Goal: Navigation & Orientation: Find specific page/section

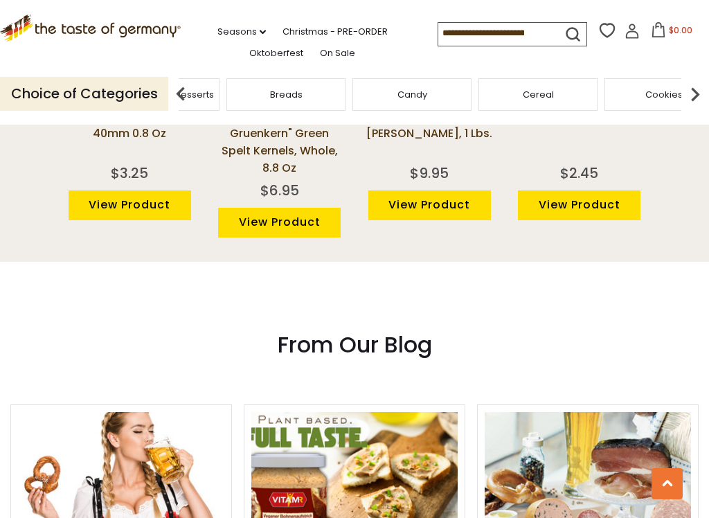
scroll to position [1163, 0]
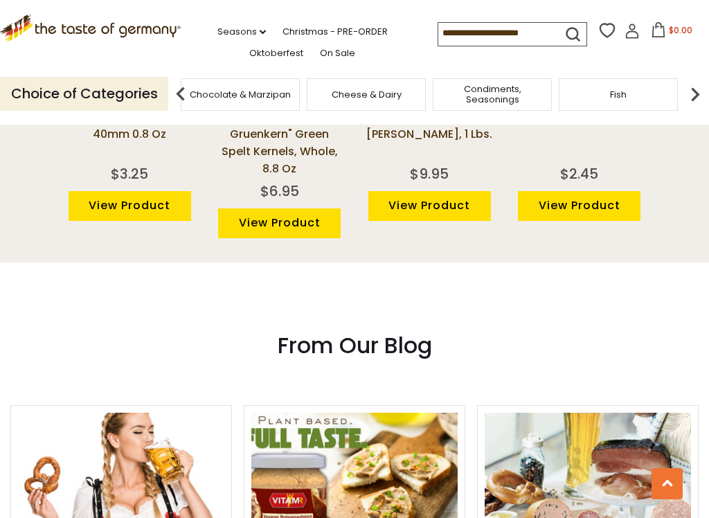
click at [162, 89] on span "Coffee, Cocoa & Tea" at bounding box center [114, 94] width 95 height 10
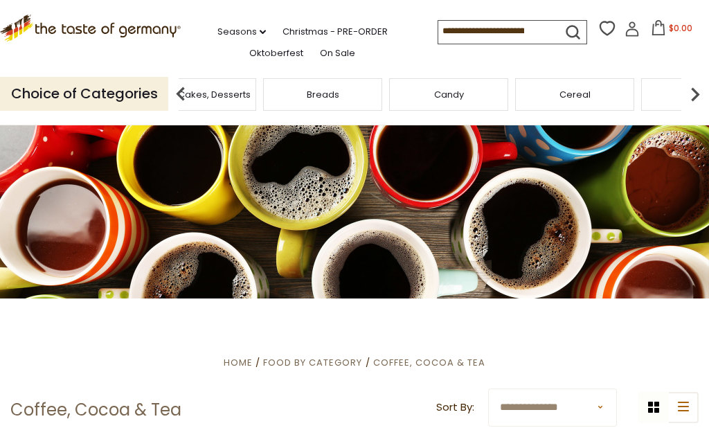
click at [382, 85] on div "Breads" at bounding box center [322, 94] width 119 height 33
click at [702, 84] on img at bounding box center [696, 94] width 28 height 28
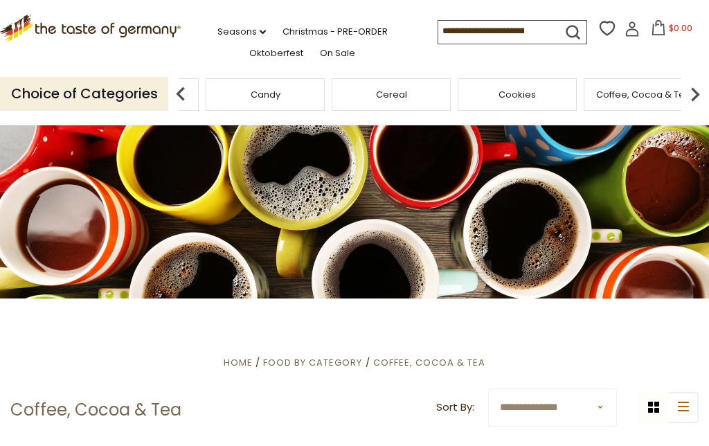
click at [700, 84] on img at bounding box center [696, 94] width 28 height 28
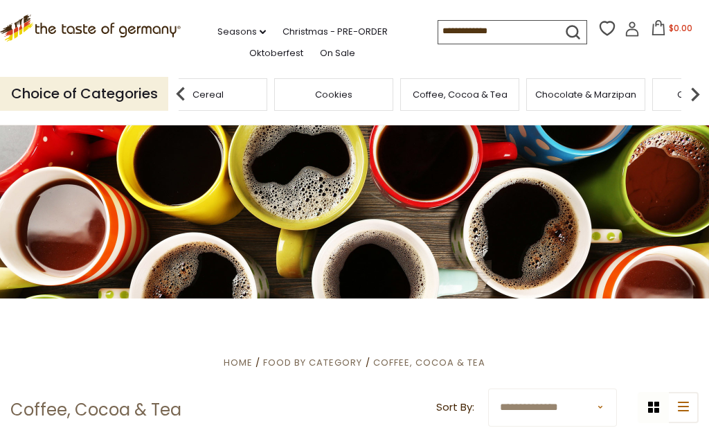
click at [705, 80] on img at bounding box center [696, 94] width 28 height 28
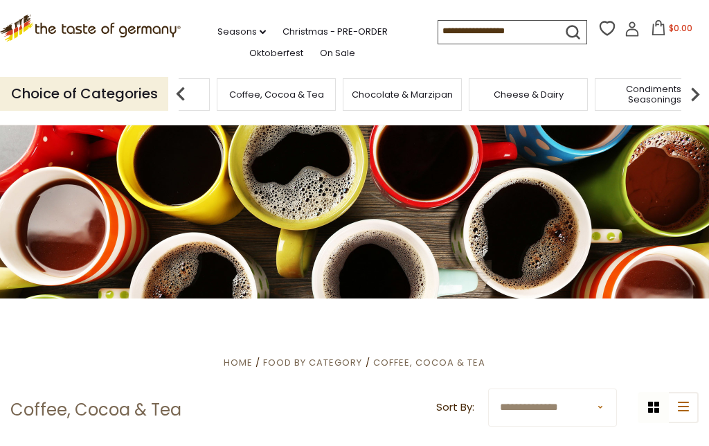
click at [701, 82] on img at bounding box center [696, 94] width 28 height 28
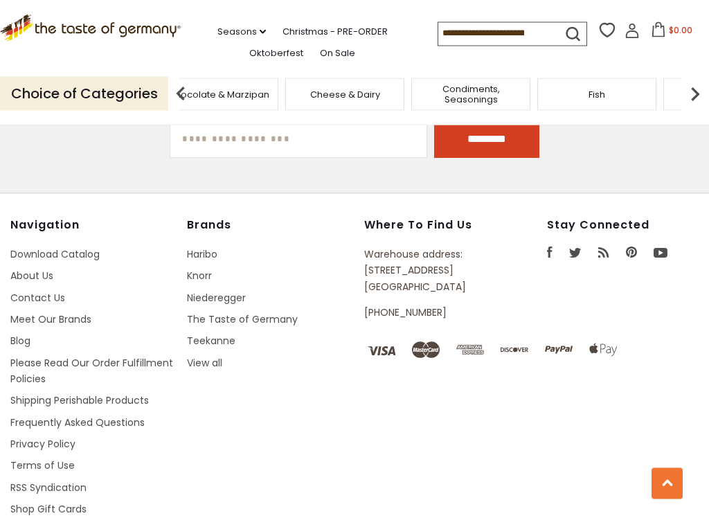
scroll to position [3754, 0]
